Goal: Information Seeking & Learning: Learn about a topic

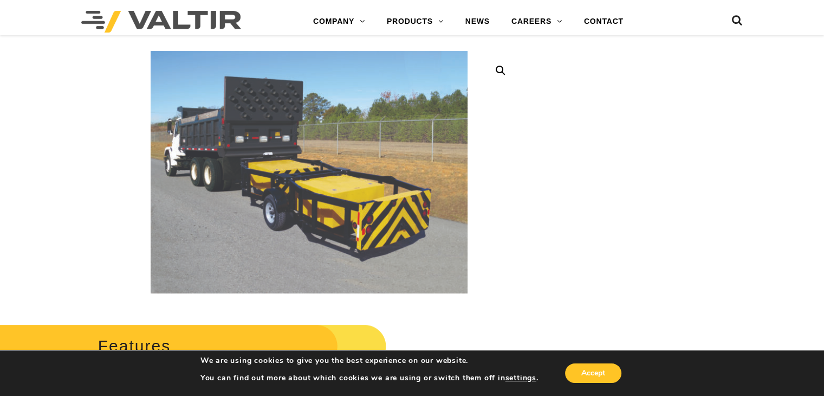
scroll to position [217, 0]
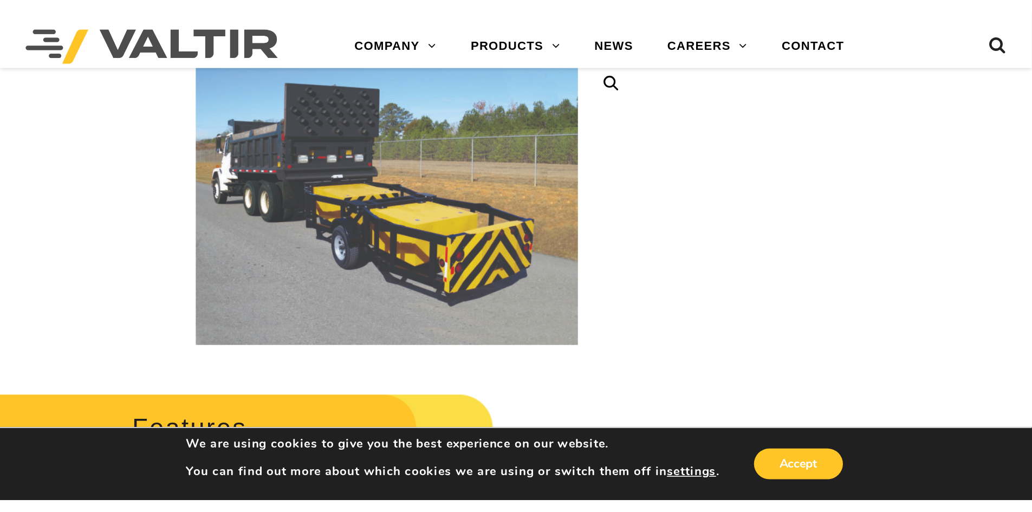
scroll to position [292, 0]
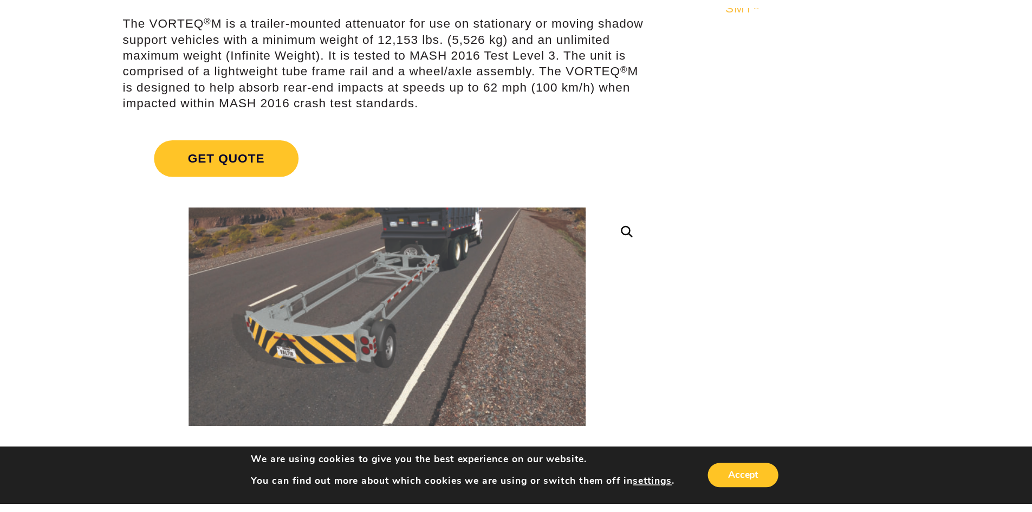
scroll to position [108, 0]
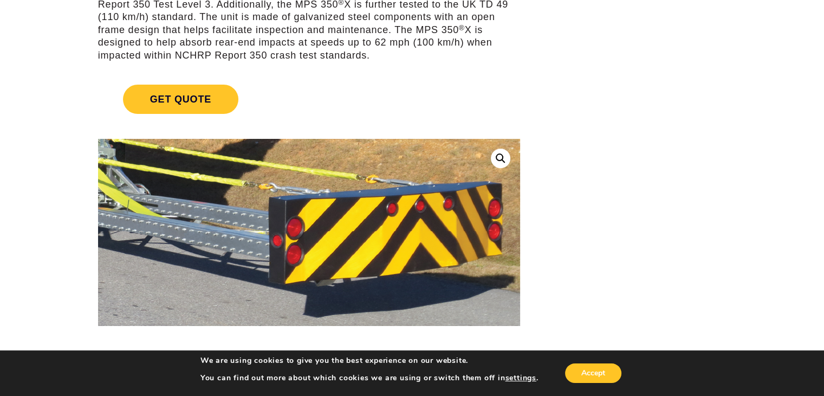
scroll to position [217, 0]
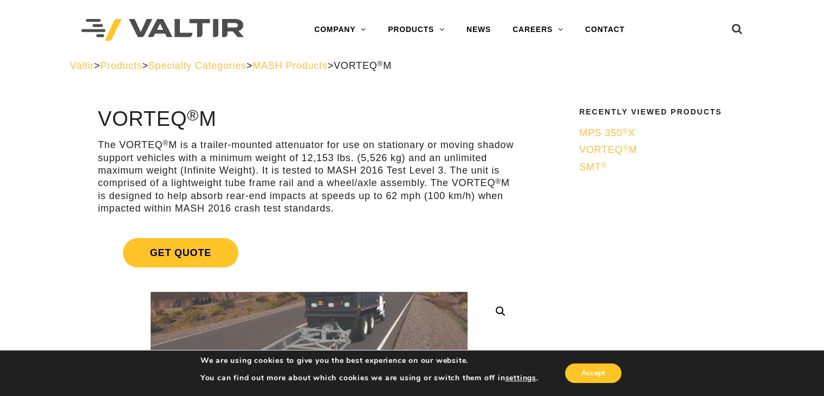
click at [631, 151] on span "VORTEQ ® M" at bounding box center [608, 149] width 58 height 11
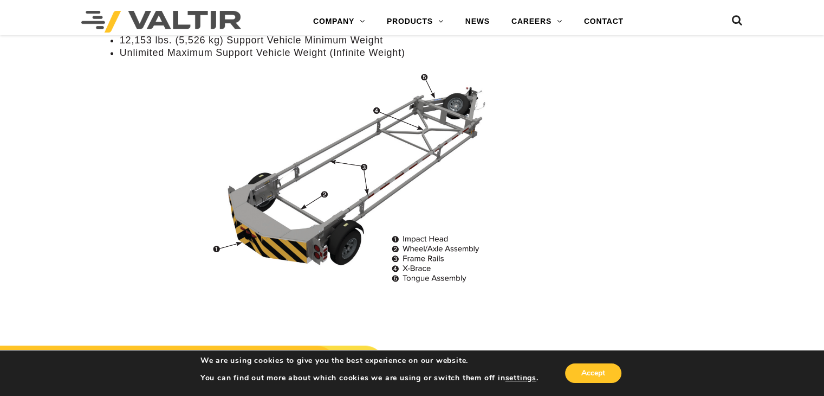
scroll to position [921, 0]
